Goal: Task Accomplishment & Management: Manage account settings

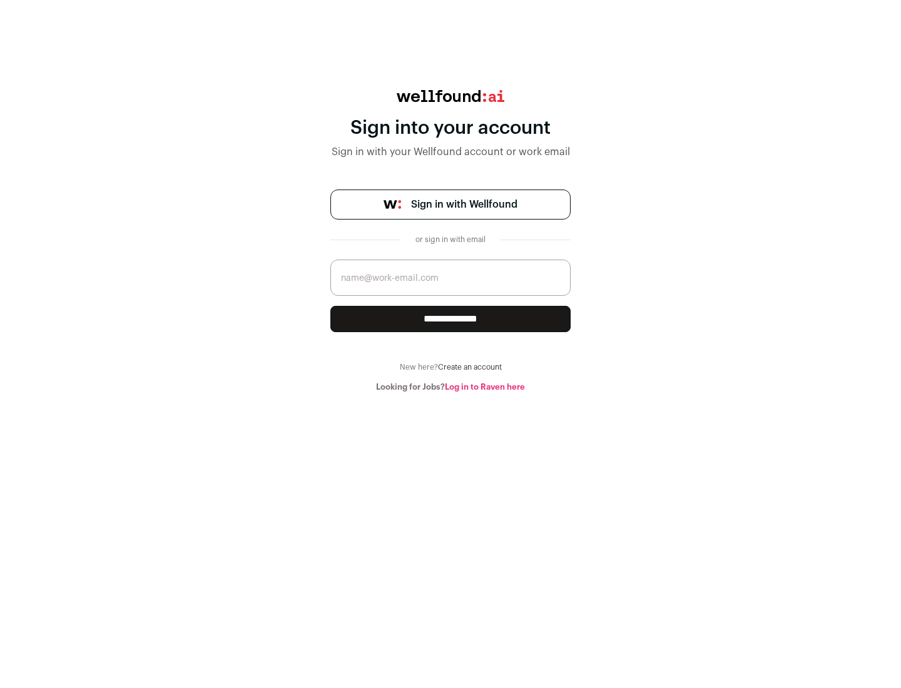
click at [464, 205] on span "Sign in with Wellfound" at bounding box center [464, 204] width 106 height 15
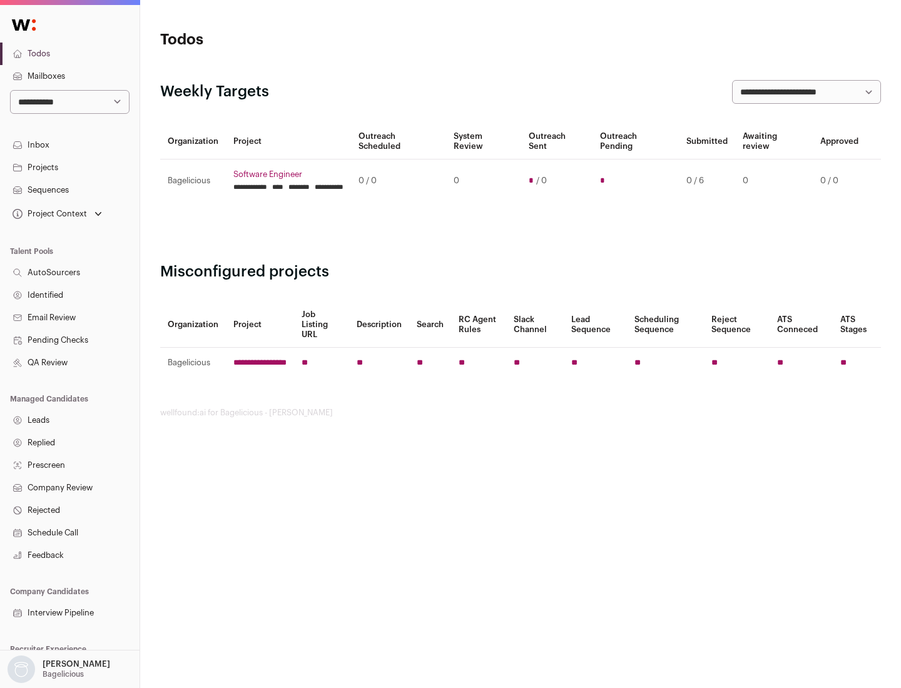
click at [69, 167] on link "Projects" at bounding box center [70, 167] width 140 height 23
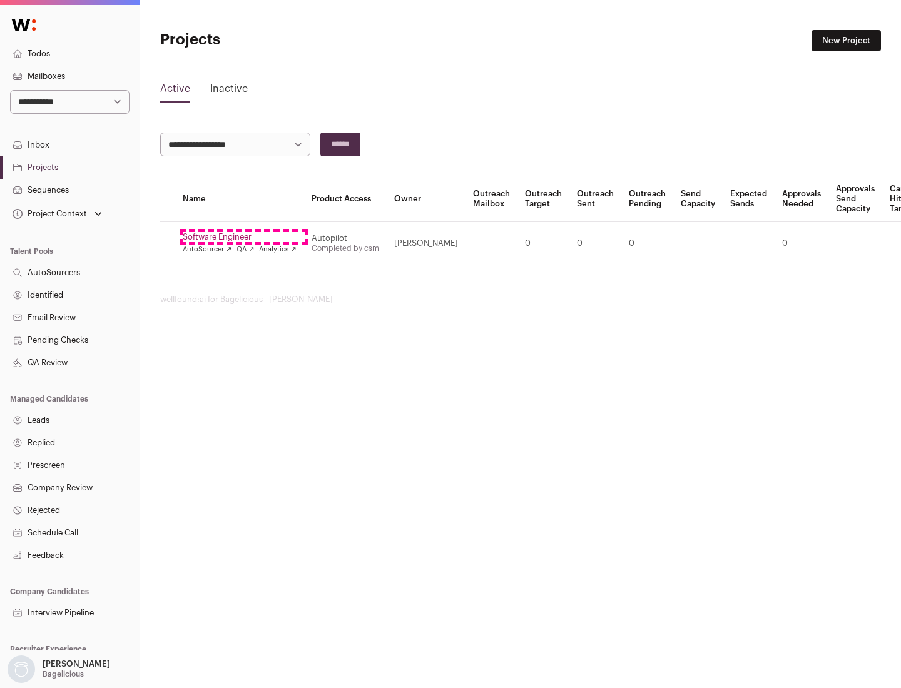
click at [243, 237] on link "Software Engineer" at bounding box center [240, 237] width 114 height 10
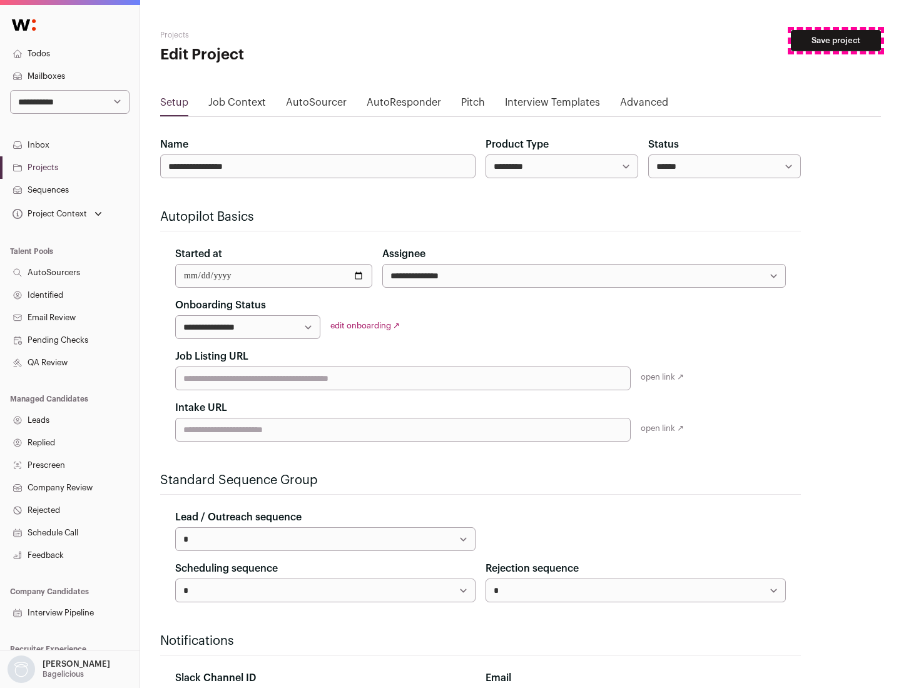
click at [836, 41] on button "Save project" at bounding box center [836, 40] width 90 height 21
